Goal: Information Seeking & Learning: Learn about a topic

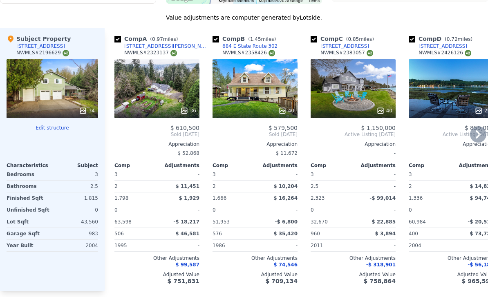
click at [146, 96] on div "36" at bounding box center [156, 88] width 85 height 59
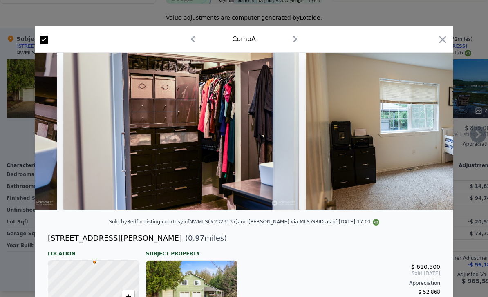
scroll to position [0, 6158]
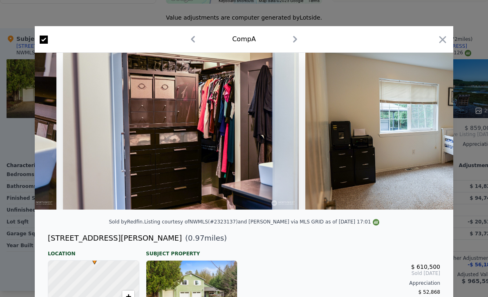
click at [27, 80] on div at bounding box center [244, 148] width 488 height 297
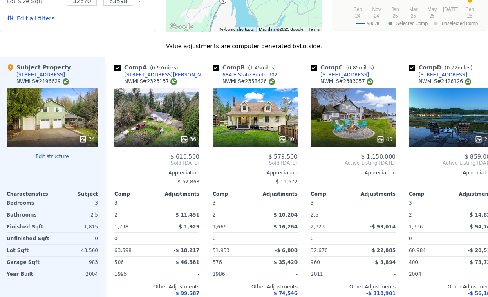
scroll to position [883, 0]
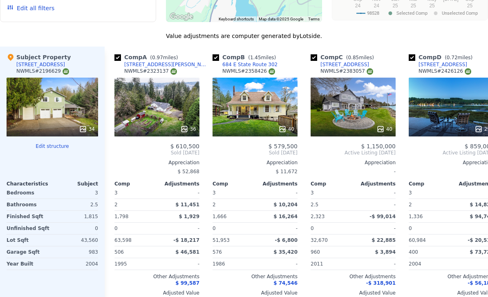
click at [25, 107] on div "34" at bounding box center [53, 107] width 92 height 59
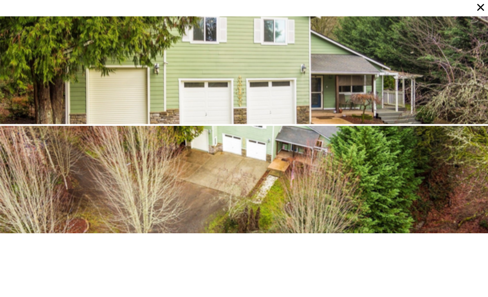
scroll to position [0, 0]
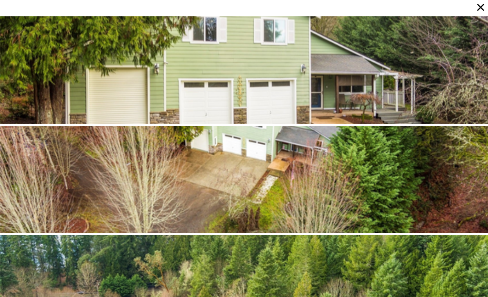
click at [483, 7] on icon at bounding box center [480, 7] width 11 height 11
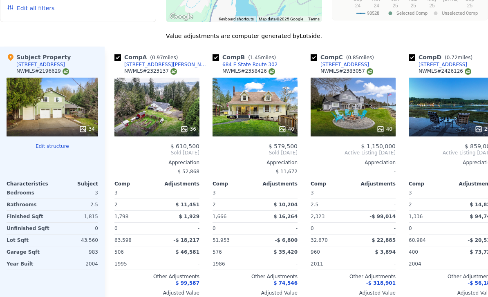
drag, startPoint x: 59, startPoint y: 71, endPoint x: 39, endPoint y: 69, distance: 20.6
click at [39, 69] on div "NWMLS # 2196629" at bounding box center [42, 71] width 53 height 7
copy div "2196629"
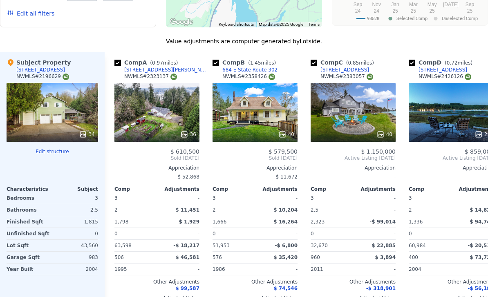
scroll to position [879, 0]
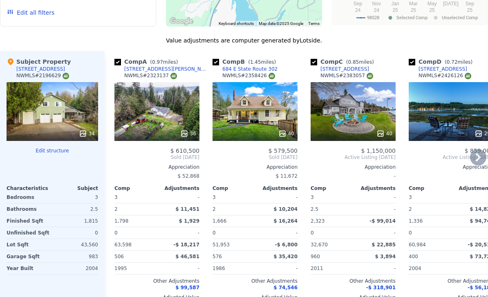
click at [255, 111] on div "40" at bounding box center [254, 111] width 85 height 59
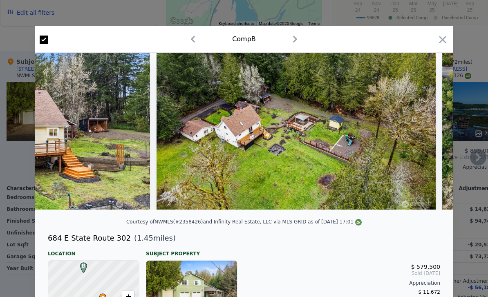
scroll to position [0, 9157]
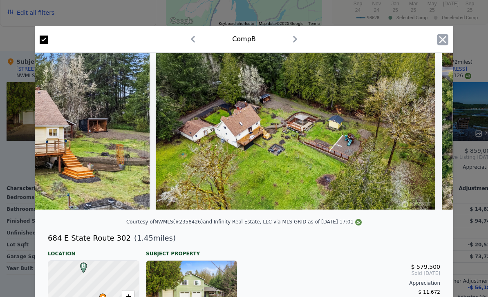
click at [440, 42] on icon "button" at bounding box center [442, 39] width 7 height 7
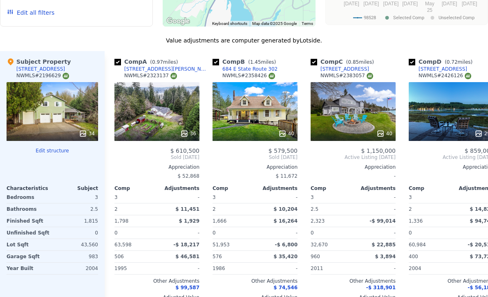
click at [27, 115] on div "34" at bounding box center [53, 111] width 92 height 59
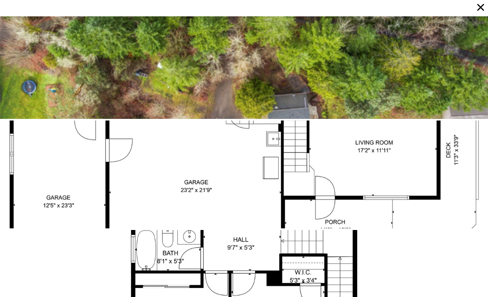
scroll to position [3395, 0]
